Goal: Task Accomplishment & Management: Manage account settings

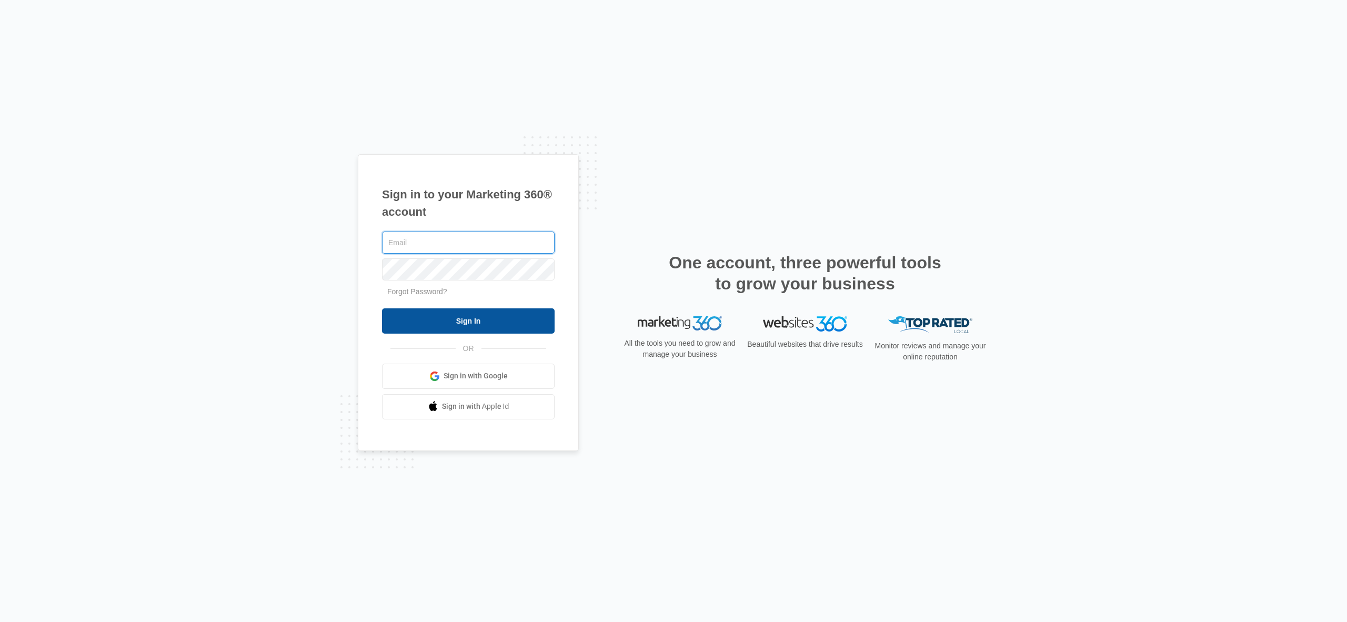
type input "[EMAIL_ADDRESS][DOMAIN_NAME]"
click at [498, 321] on input "Sign In" at bounding box center [468, 320] width 173 height 25
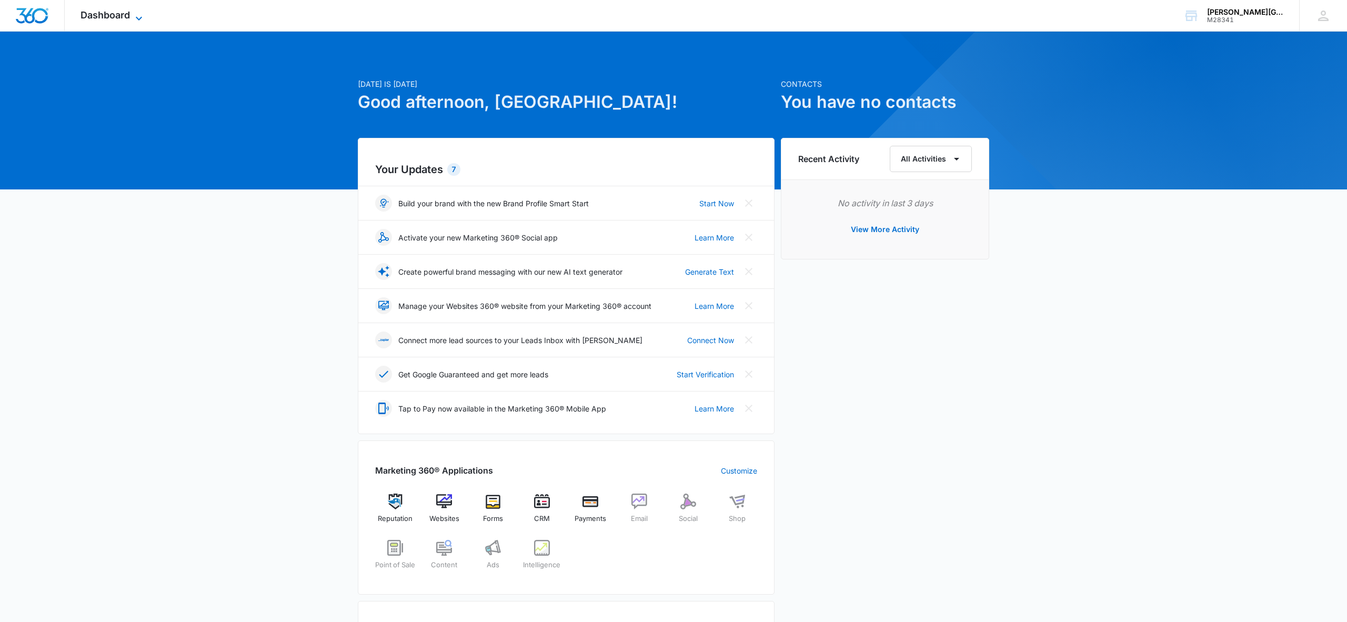
click at [133, 17] on icon at bounding box center [139, 18] width 13 height 13
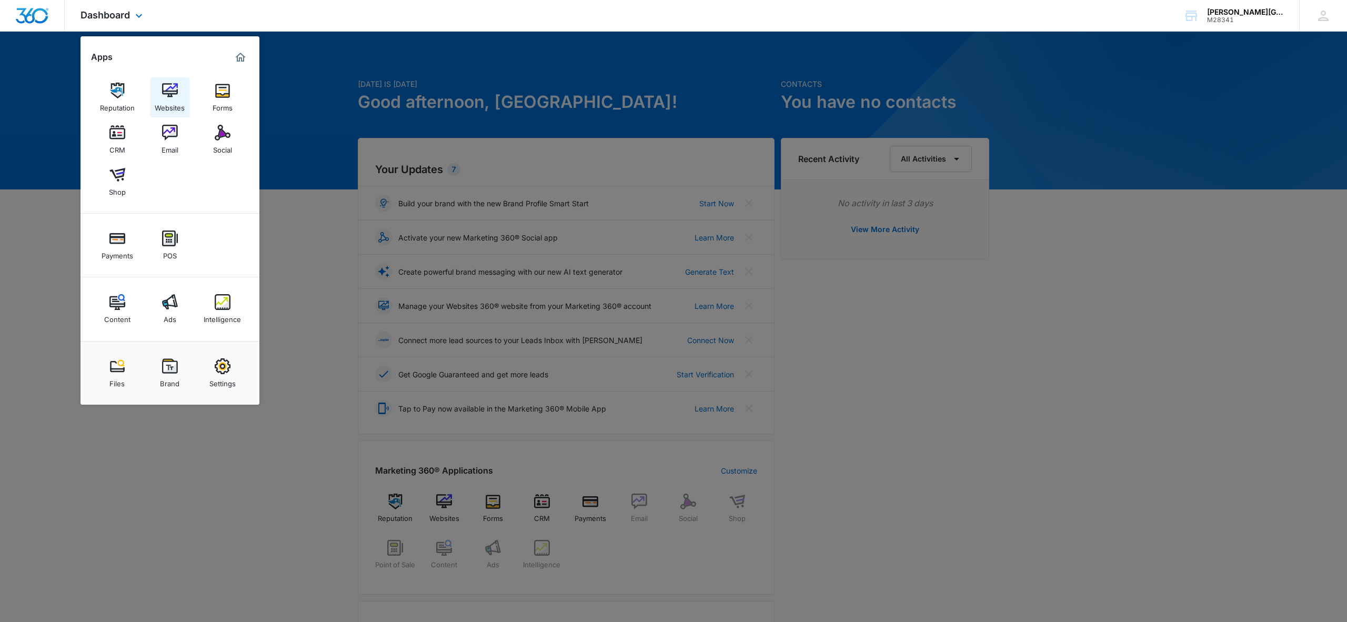
click at [163, 91] on img at bounding box center [170, 91] width 16 height 16
